Goal: Task Accomplishment & Management: Book appointment/travel/reservation

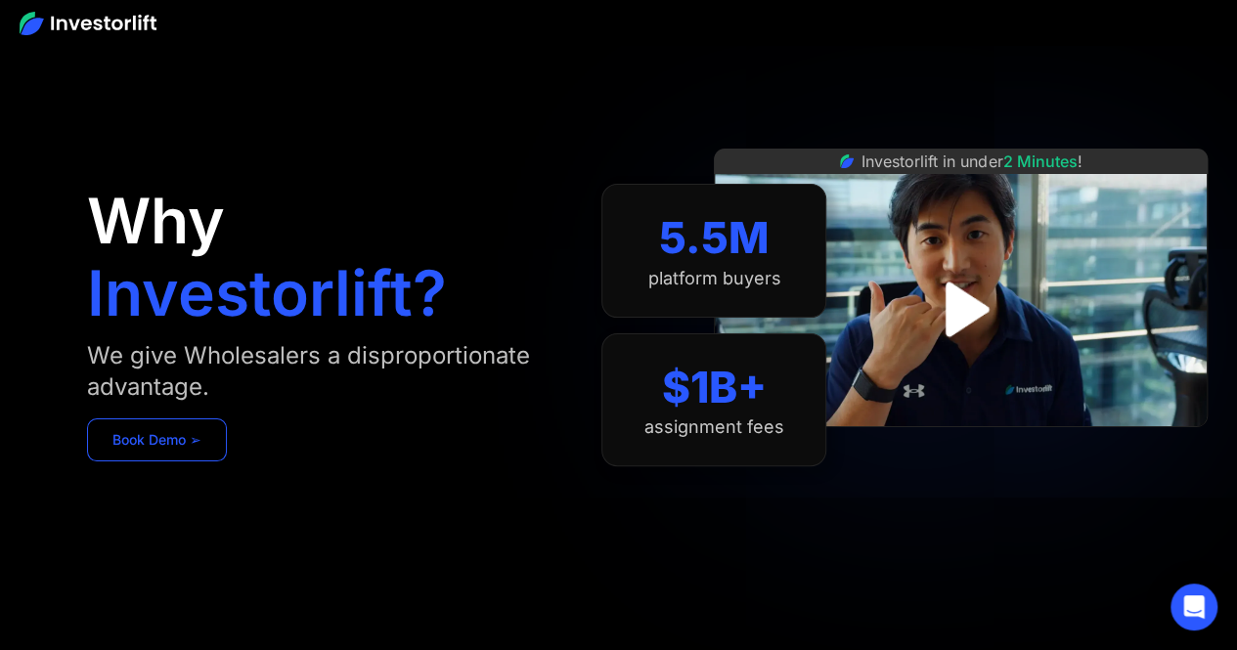
click at [164, 426] on link "Book Demo ➢" at bounding box center [157, 440] width 140 height 43
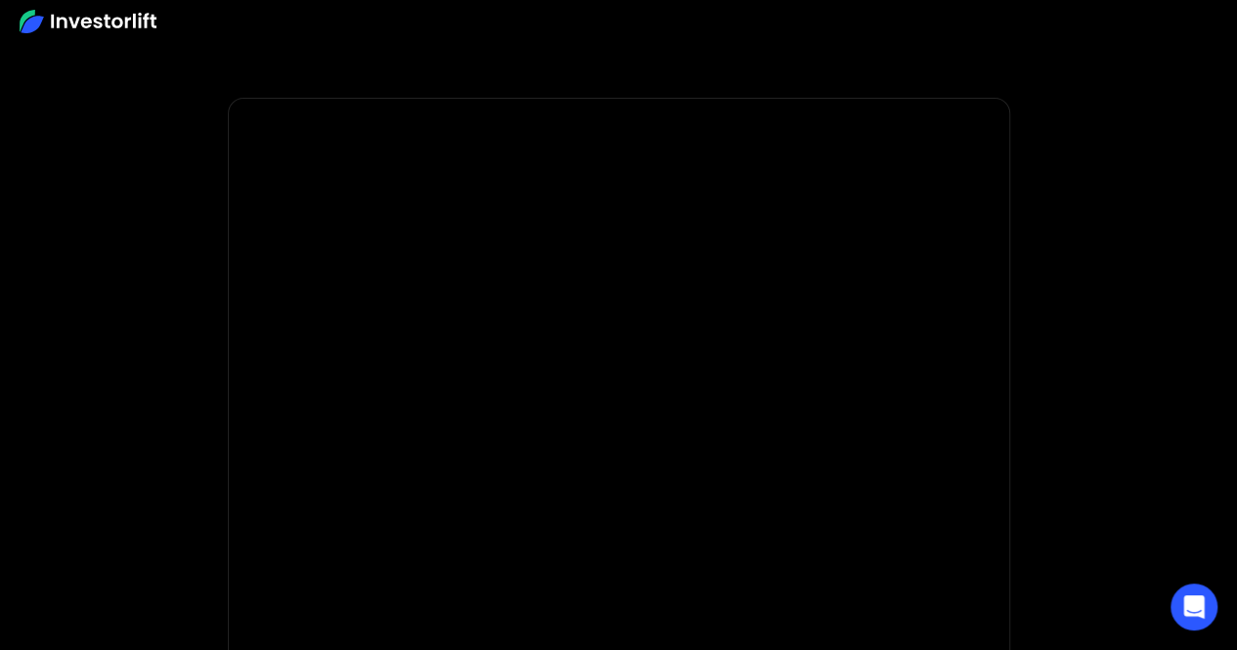
scroll to position [177, 0]
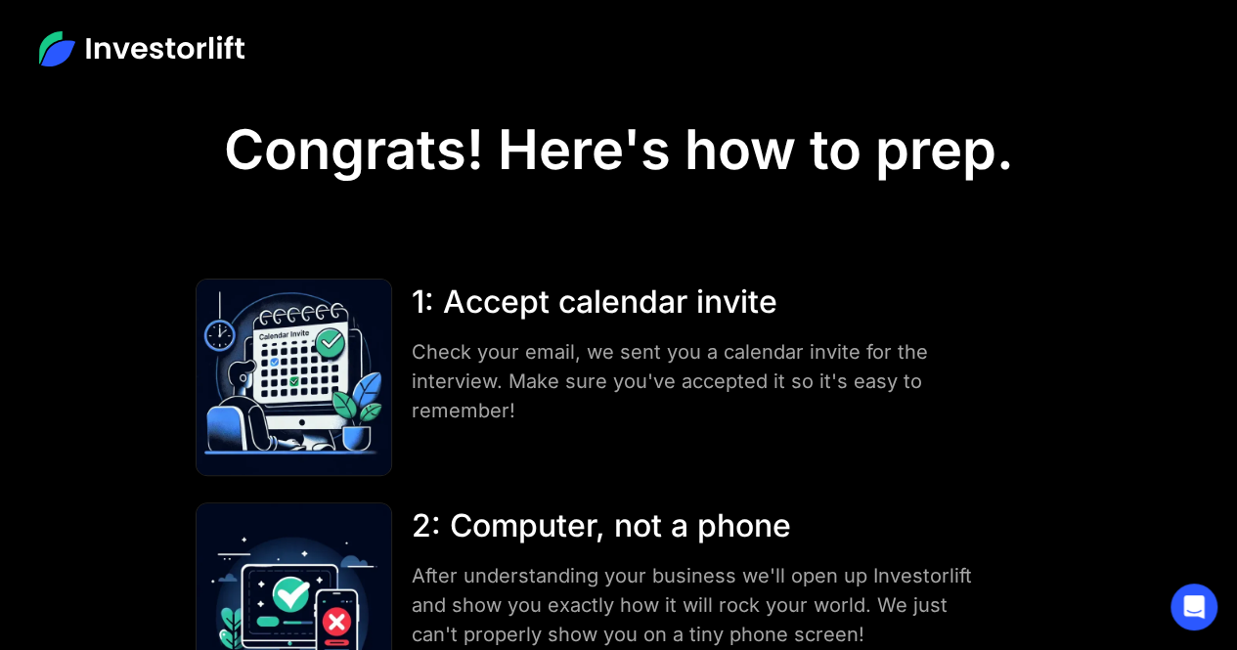
click at [751, 332] on div "1: Accept calendar invite Check your email, we sent you a calendar invite for t…" at bounding box center [695, 352] width 567 height 147
